Goal: Task Accomplishment & Management: Manage account settings

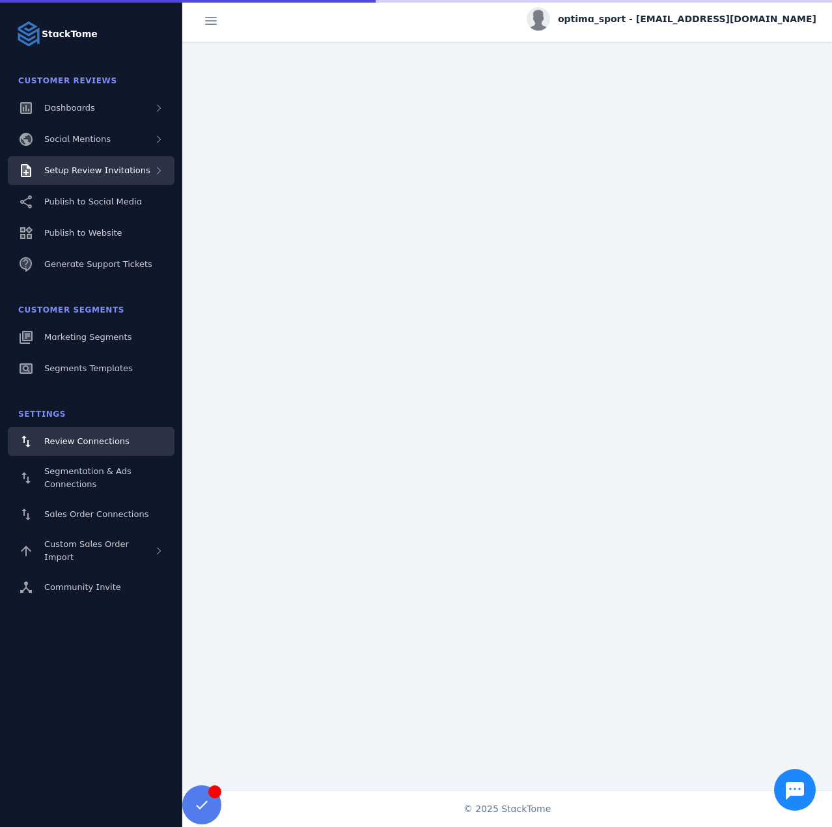
click at [122, 176] on div "Setup Review Invitations" at bounding box center [97, 170] width 106 height 13
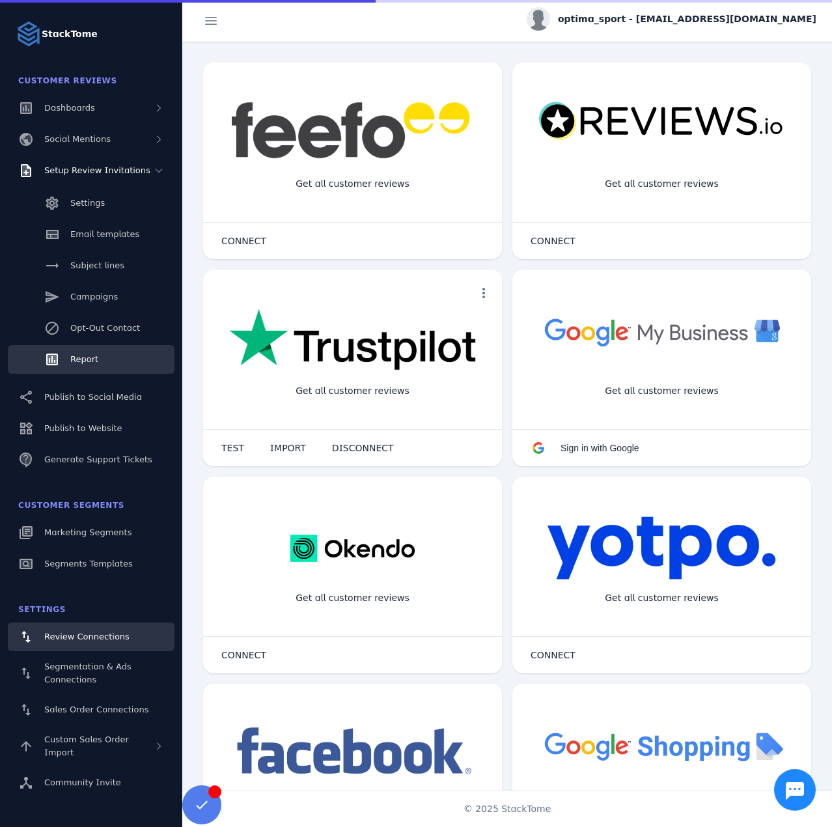
click at [101, 352] on link "Report" at bounding box center [91, 359] width 167 height 29
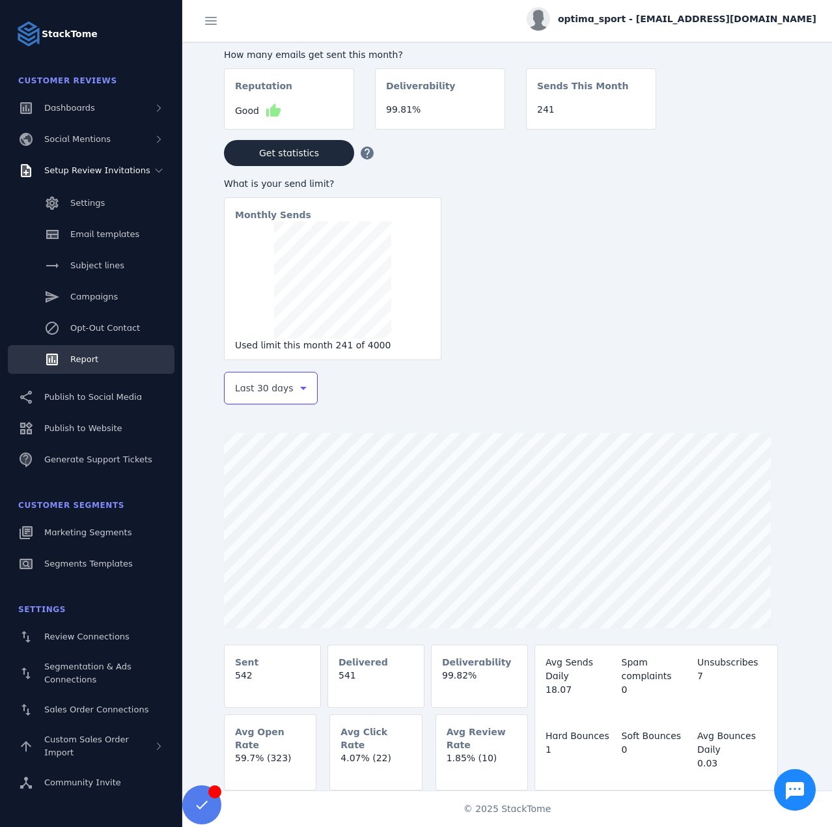
click at [269, 391] on span "Last 30 days" at bounding box center [264, 388] width 59 height 16
click at [252, 481] on mat-option "Last 7 days" at bounding box center [271, 490] width 94 height 31
click at [695, 20] on span "optima_sport - cs_optima@stacktome.com" at bounding box center [687, 19] width 258 height 14
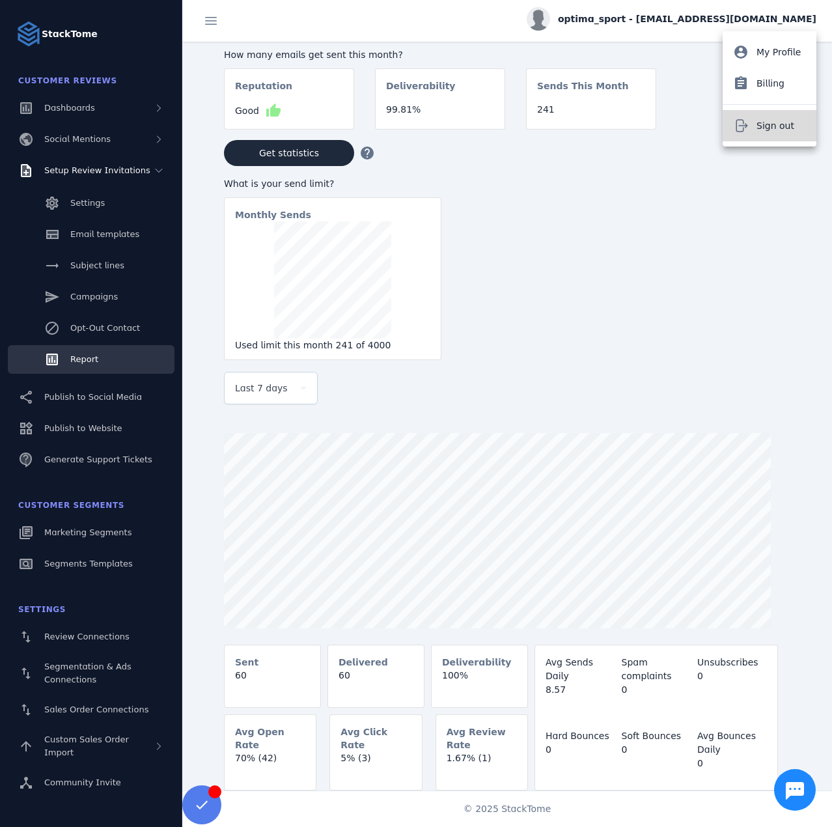
click at [749, 132] on button "Sign out" at bounding box center [769, 125] width 94 height 31
